Goal: Find specific page/section: Find specific page/section

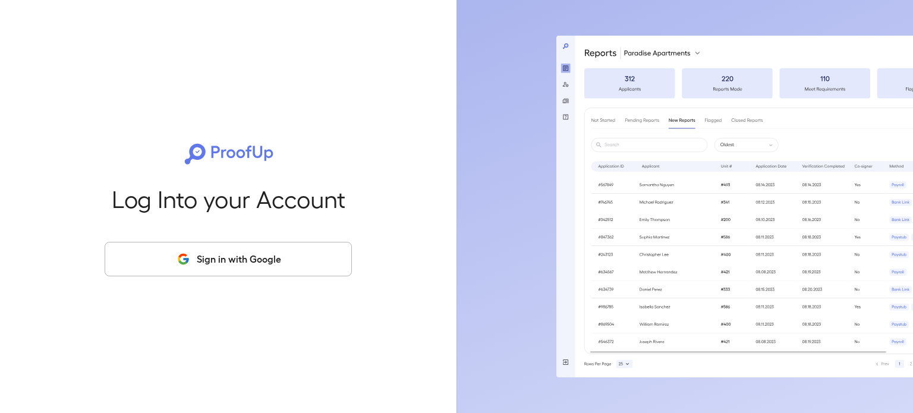
click at [245, 253] on button "Sign in with Google" at bounding box center [228, 259] width 247 height 34
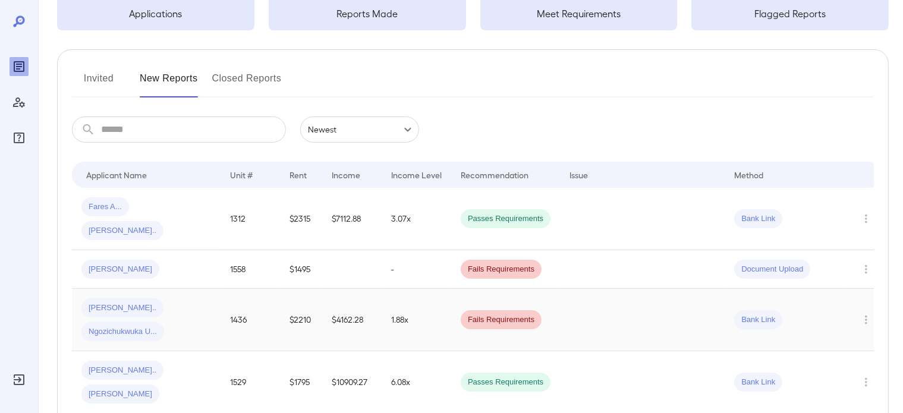
scroll to position [119, 0]
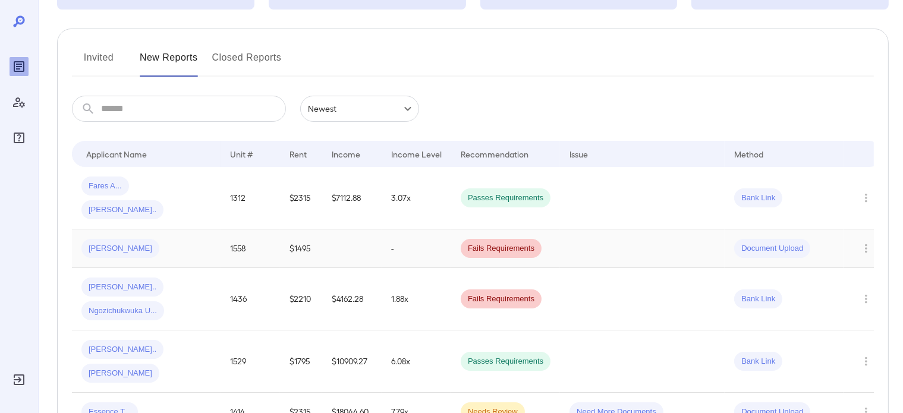
click at [188, 239] on div "[PERSON_NAME]" at bounding box center [146, 248] width 130 height 19
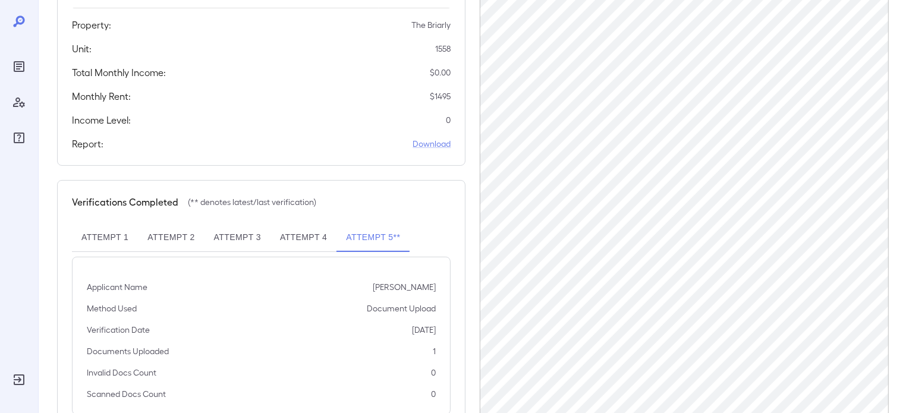
scroll to position [238, 0]
